Goal: Task Accomplishment & Management: Manage account settings

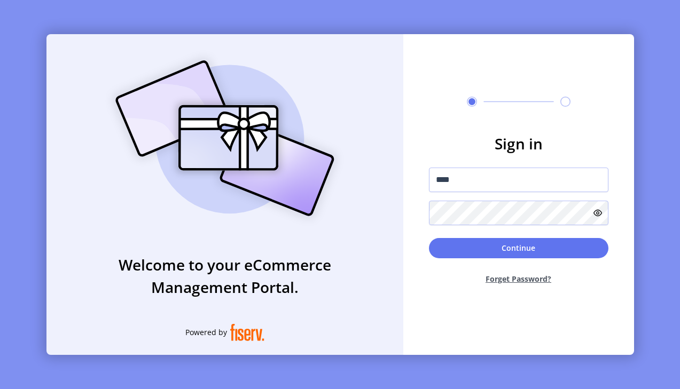
click at [429, 194] on div at bounding box center [429, 194] width 0 height 0
type input "**********"
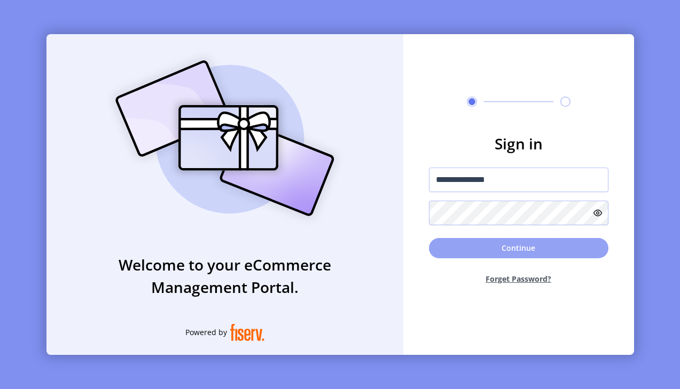
click at [520, 241] on button "Continue" at bounding box center [519, 248] width 180 height 20
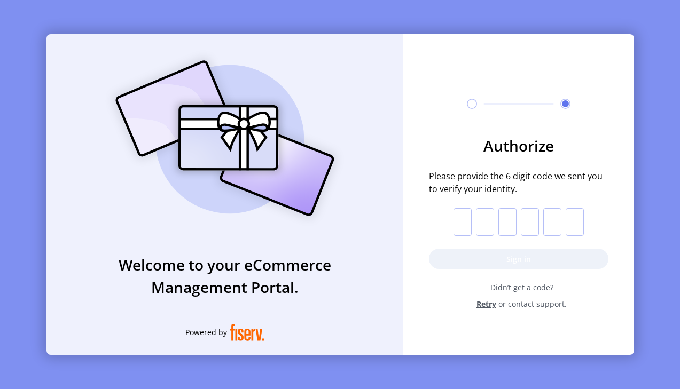
click at [463, 219] on input "text" at bounding box center [463, 222] width 18 height 28
type input "*"
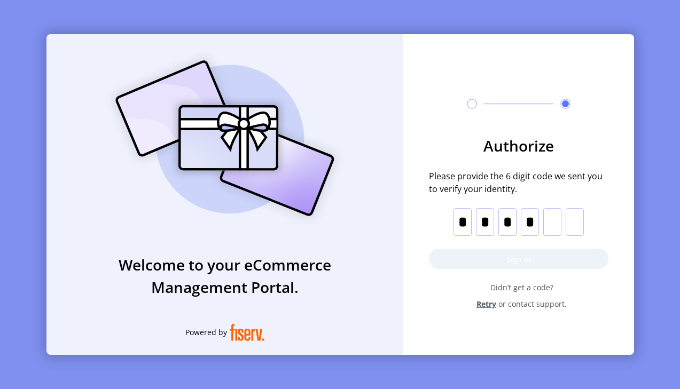
type input "*"
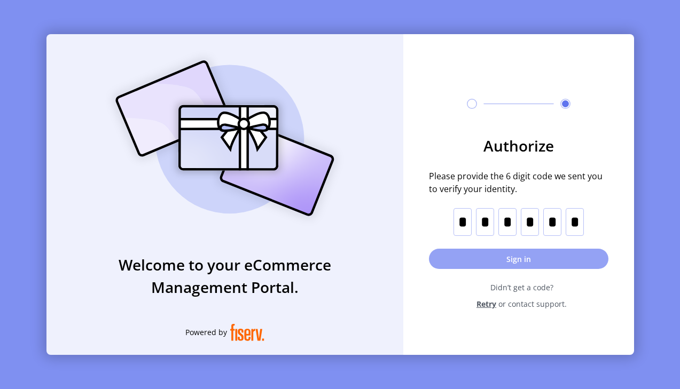
type input "*"
click at [497, 260] on button "Sign in" at bounding box center [519, 259] width 180 height 20
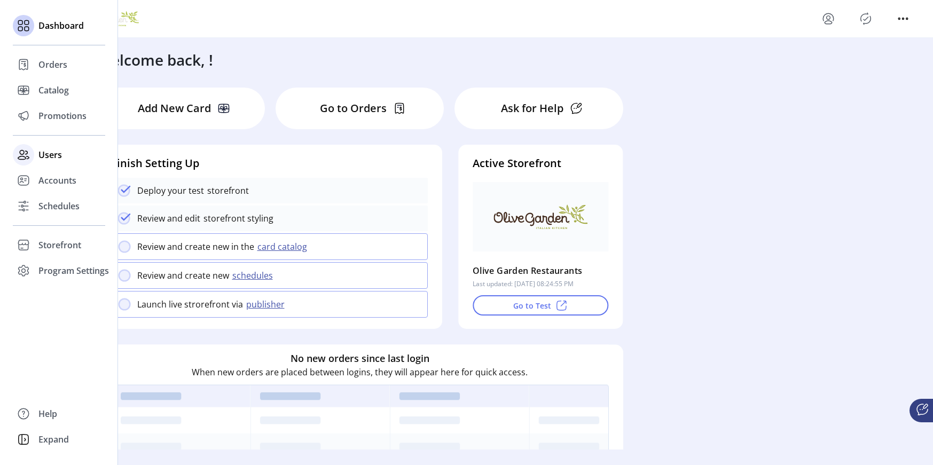
click at [57, 164] on div "Users" at bounding box center [59, 155] width 92 height 26
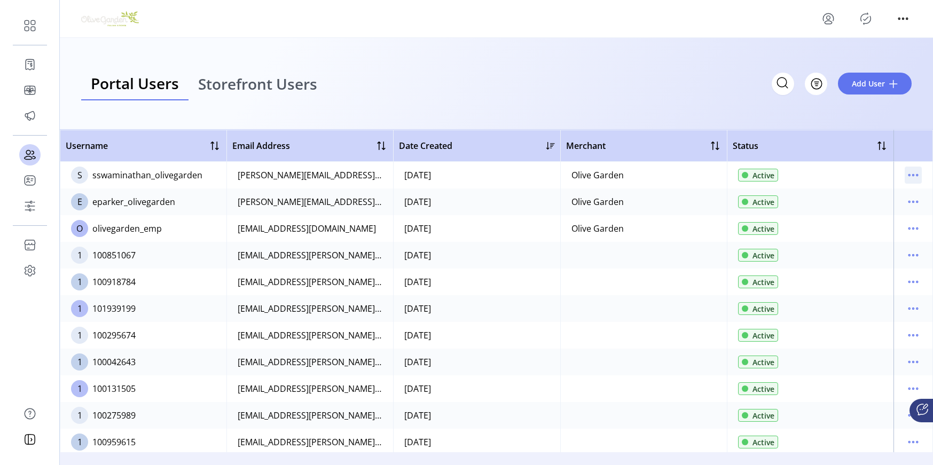
click at [680, 177] on icon "menu" at bounding box center [913, 175] width 17 height 17
click at [680, 200] on link "Edit Details" at bounding box center [864, 196] width 102 height 17
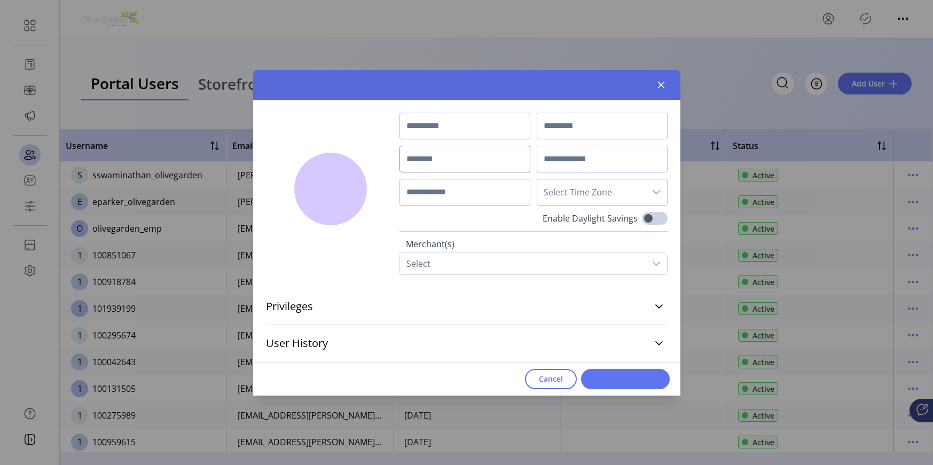
type input "***"
type input "**********"
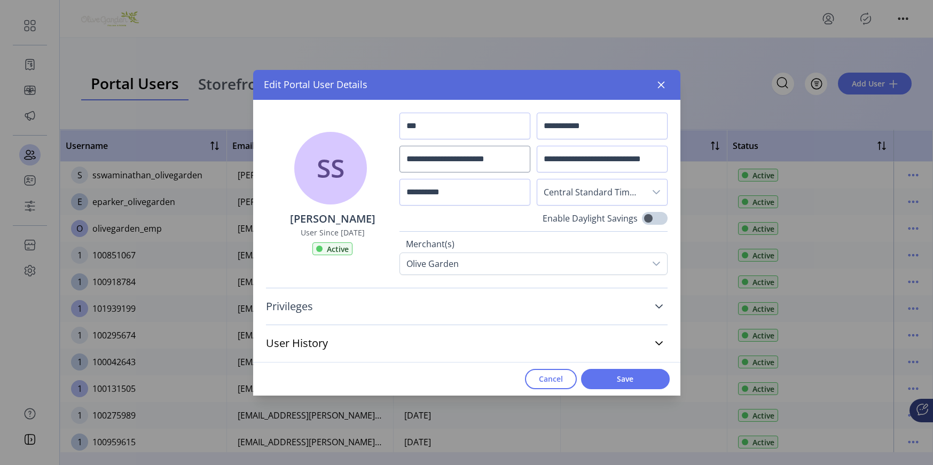
drag, startPoint x: 410, startPoint y: 294, endPoint x: 414, endPoint y: 298, distance: 6.0
click at [412, 295] on link "Privileges" at bounding box center [467, 307] width 402 height 24
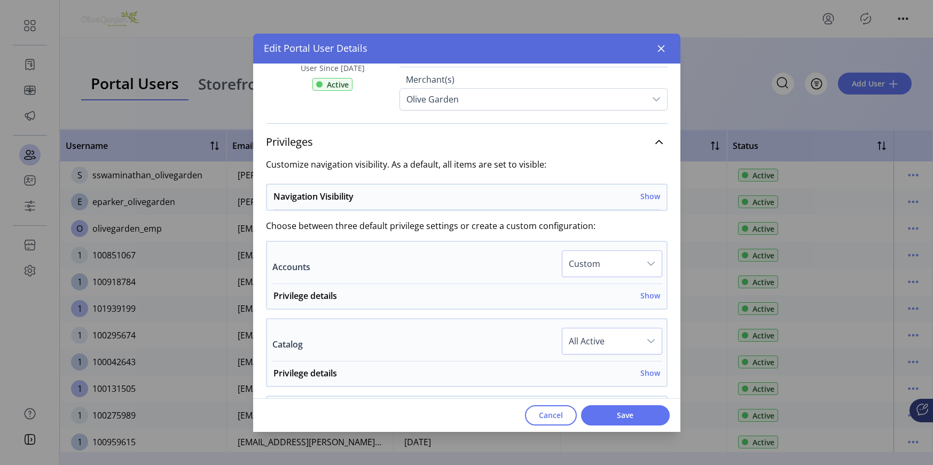
scroll to position [727, 0]
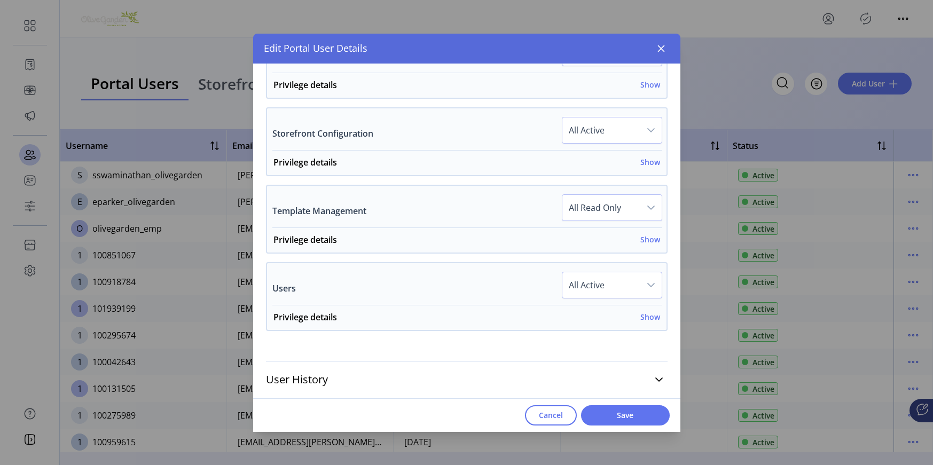
click at [557, 389] on span "Cancel" at bounding box center [551, 415] width 24 height 11
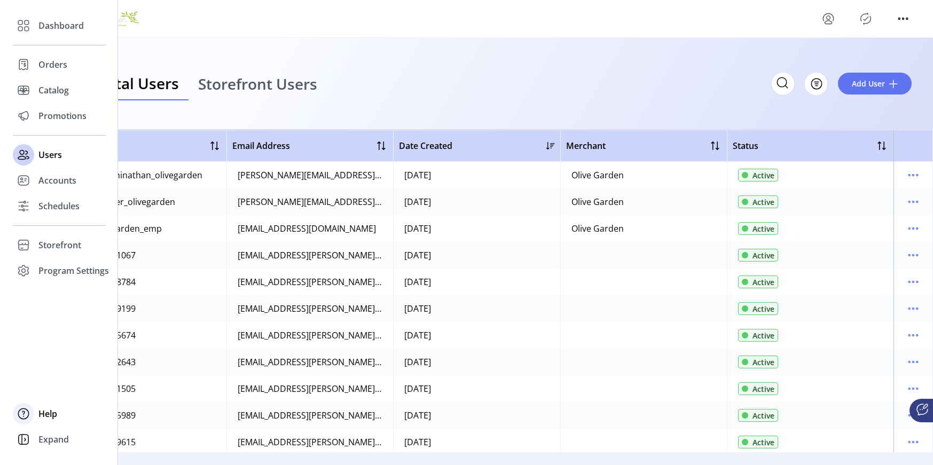
click at [44, 389] on span "Help" at bounding box center [47, 414] width 19 height 13
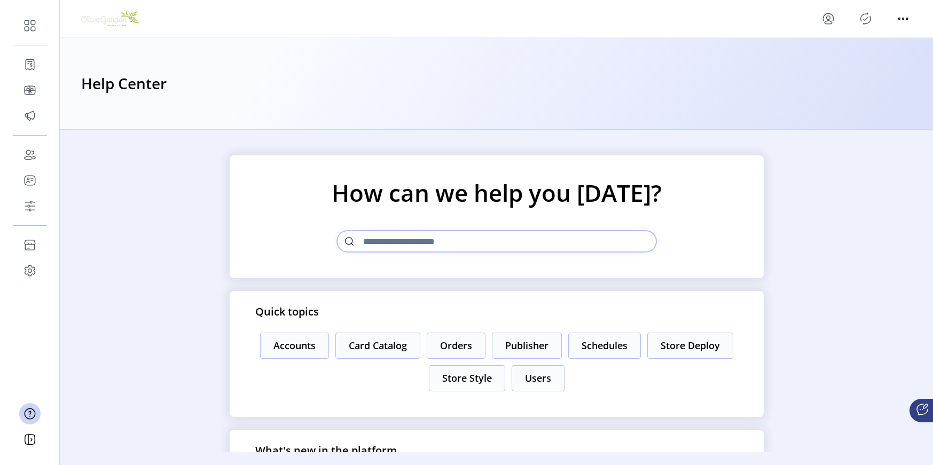
click at [194, 321] on div "How can we help you [DATE]? Quick topics Accounts Card Catalog Orders Publisher…" at bounding box center [496, 291] width 873 height 323
